Goal: Task Accomplishment & Management: Use online tool/utility

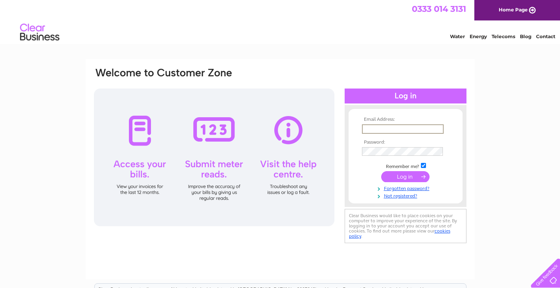
click at [376, 127] on input "text" at bounding box center [403, 128] width 82 height 9
type input "m.1meikle@outlook.com"
click at [398, 177] on input "submit" at bounding box center [405, 175] width 48 height 11
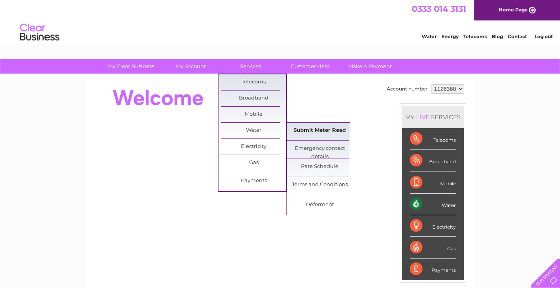
click at [308, 131] on link "Submit Meter Read" at bounding box center [319, 131] width 65 height 16
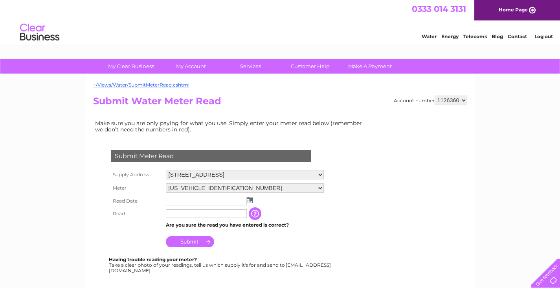
click at [249, 202] on img at bounding box center [250, 199] width 6 height 6
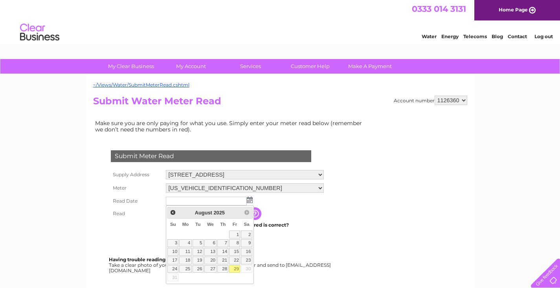
click at [238, 269] on link "29" at bounding box center [234, 269] width 11 height 8
type input "2025/08/29"
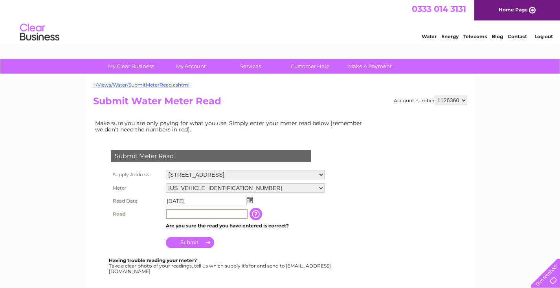
click at [177, 215] on input "text" at bounding box center [207, 213] width 82 height 9
type input "9412"
click at [180, 241] on input "Submit" at bounding box center [190, 241] width 48 height 11
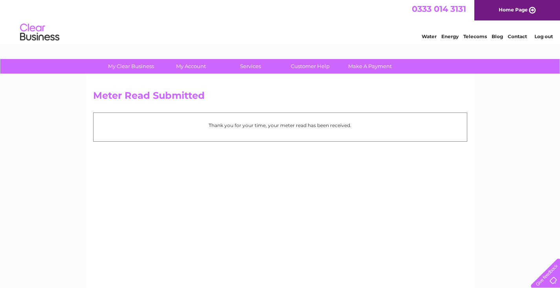
click at [537, 37] on link "Log out" at bounding box center [543, 36] width 18 height 6
